Goal: Transaction & Acquisition: Purchase product/service

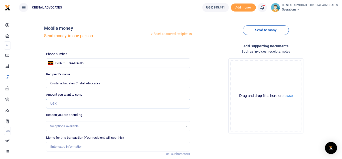
click at [68, 104] on input "Amount you want to send" at bounding box center [118, 104] width 144 height 10
type input "4"
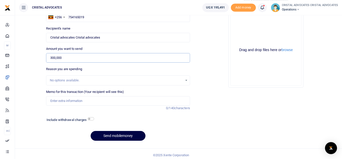
scroll to position [49, 0]
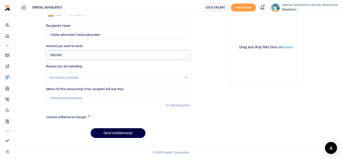
type input "300,000"
click at [92, 114] on div "Include withdrawal charges" at bounding box center [69, 118] width 49 height 8
click at [91, 118] on input "checkbox" at bounding box center [91, 116] width 7 height 3
checkbox input "true"
